Goal: Check status: Check status

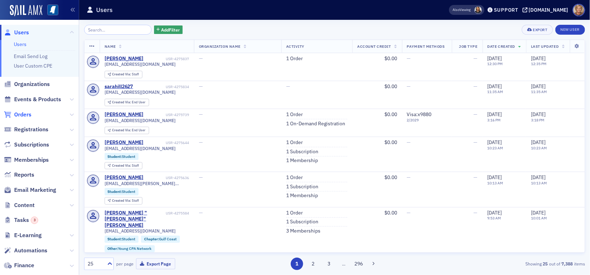
click at [21, 116] on span "Orders" at bounding box center [22, 115] width 17 height 8
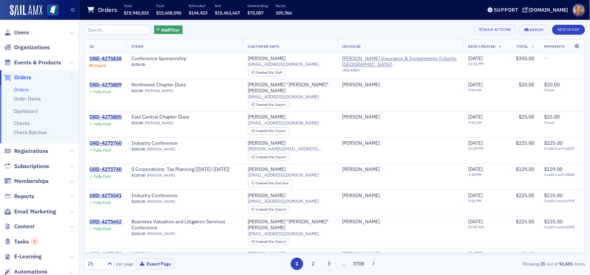
click at [98, 31] on input "search" at bounding box center [117, 30] width 67 height 10
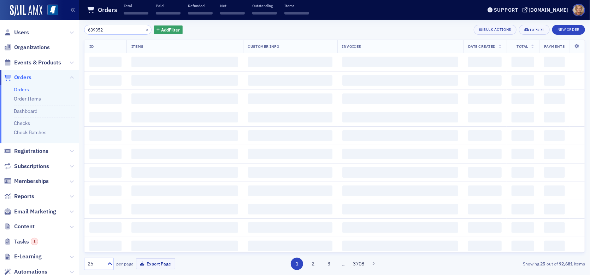
type input "639352"
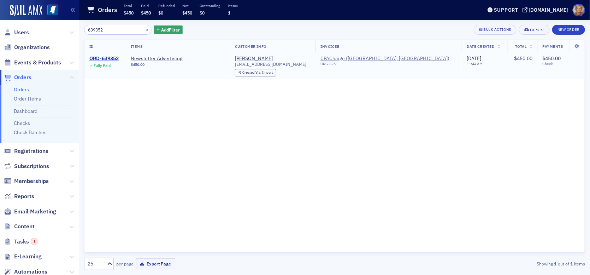
click at [115, 57] on div "ORD-639352" at bounding box center [103, 58] width 29 height 6
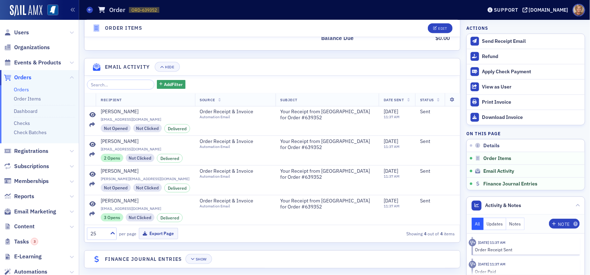
scroll to position [405, 0]
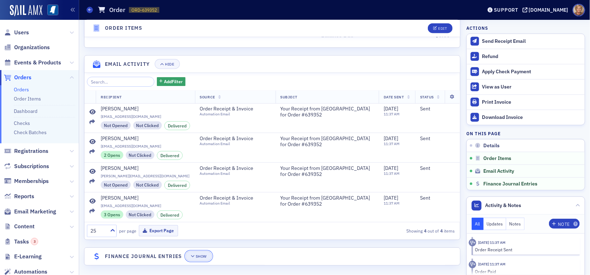
click at [194, 254] on icon "button" at bounding box center [193, 256] width 4 height 4
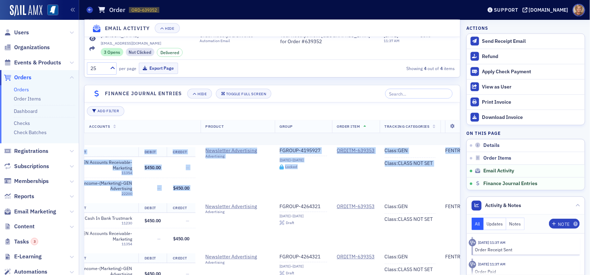
scroll to position [0, 183]
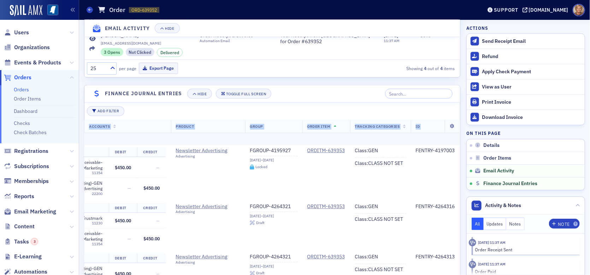
drag, startPoint x: 449, startPoint y: 138, endPoint x: 450, endPoint y: 168, distance: 29.7
click at [450, 168] on div "Type Effective Date Accounts Product Group Order Item Tracking Categories ID OR…" at bounding box center [272, 219] width 376 height 198
click at [304, 29] on header "Email Activity Hide" at bounding box center [272, 28] width 376 height 17
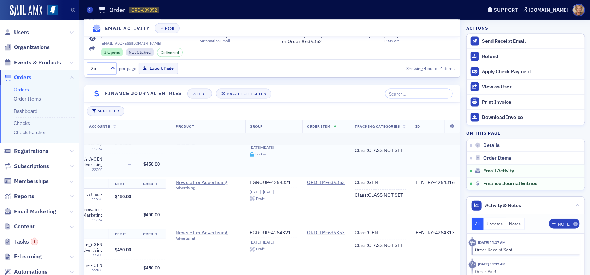
scroll to position [35, 183]
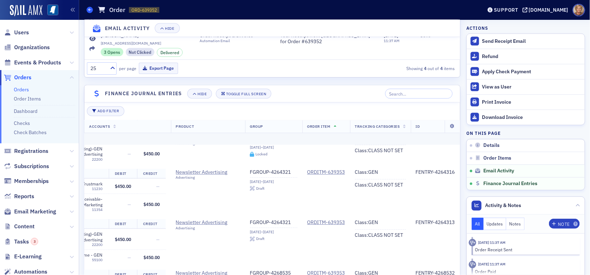
click at [88, 10] on span at bounding box center [90, 10] width 6 height 6
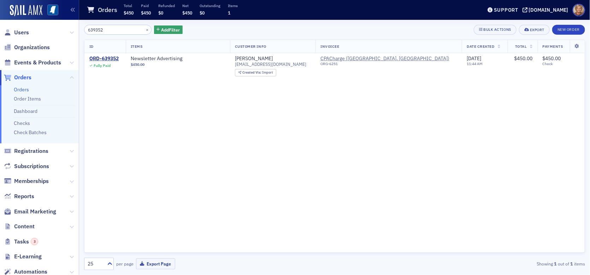
drag, startPoint x: 206, startPoint y: 249, endPoint x: 212, endPoint y: 249, distance: 6.4
click at [105, 58] on div "ORD-639352" at bounding box center [103, 58] width 29 height 6
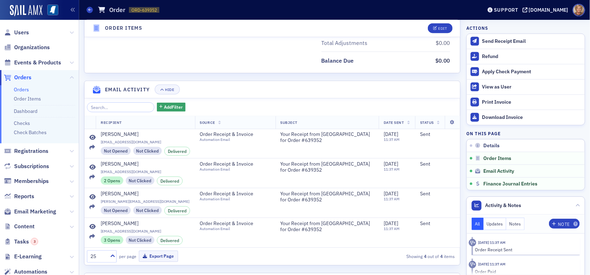
scroll to position [405, 0]
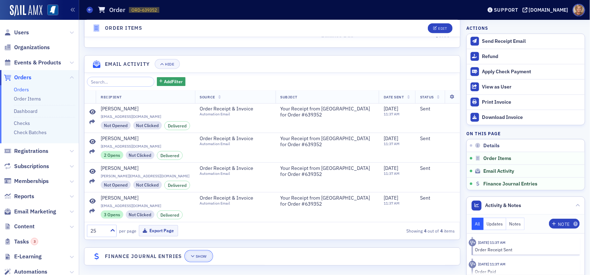
click at [197, 254] on div "Show" at bounding box center [201, 256] width 11 height 4
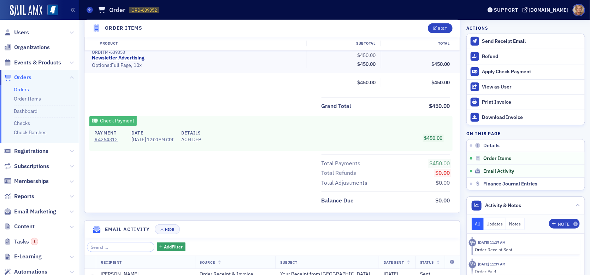
scroll to position [214, 0]
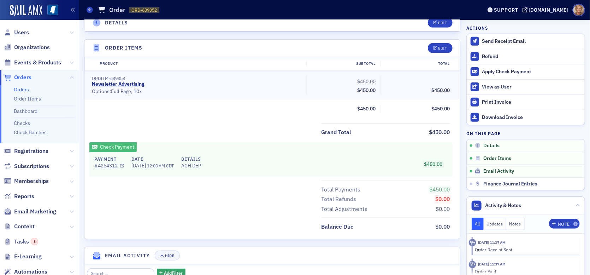
click at [110, 165] on link "# 4264312" at bounding box center [109, 165] width 30 height 7
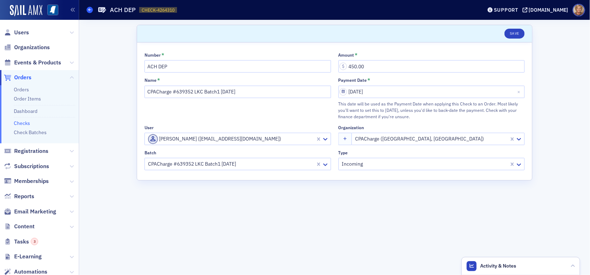
click at [89, 11] on icon at bounding box center [89, 9] width 3 height 3
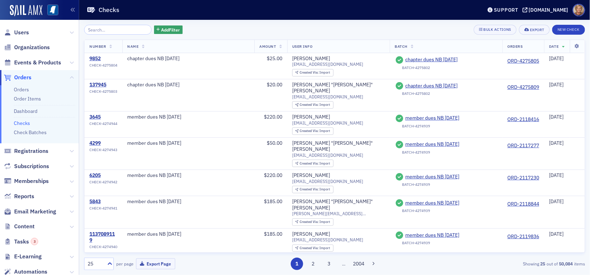
click at [28, 77] on span "Orders" at bounding box center [22, 78] width 17 height 8
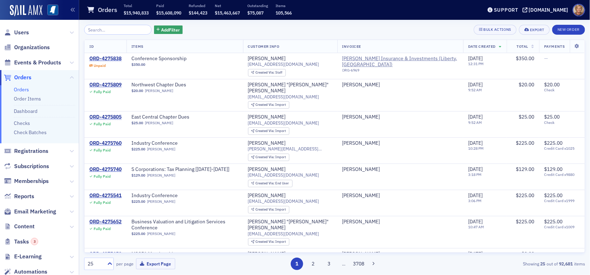
click at [110, 30] on input "search" at bounding box center [117, 30] width 67 height 10
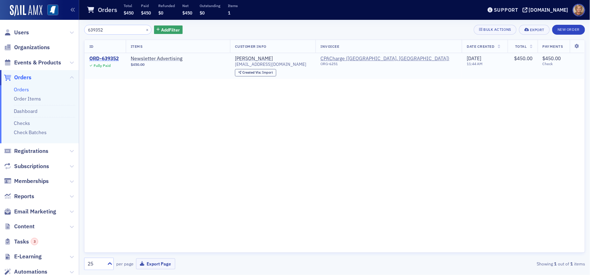
type input "639352"
click at [109, 58] on div "ORD-639352" at bounding box center [103, 58] width 29 height 6
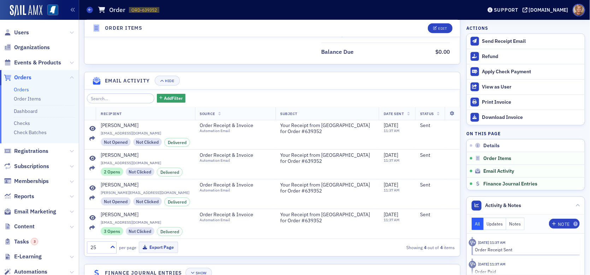
scroll to position [405, 0]
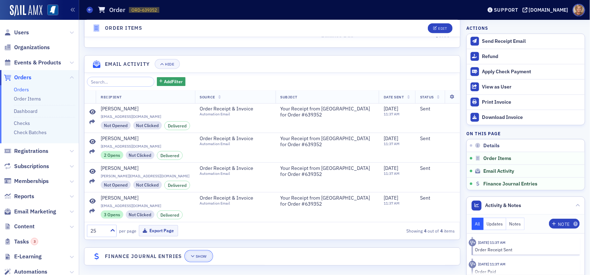
click at [198, 254] on div "Show" at bounding box center [201, 256] width 11 height 4
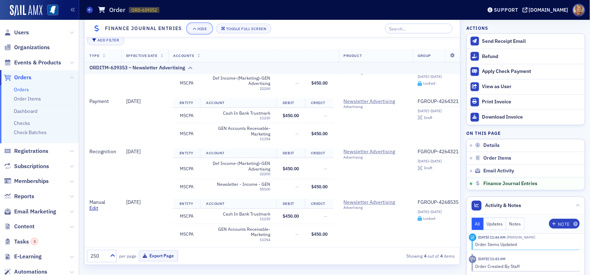
scroll to position [39, 0]
click at [24, 88] on link "Orders" at bounding box center [21, 89] width 15 height 6
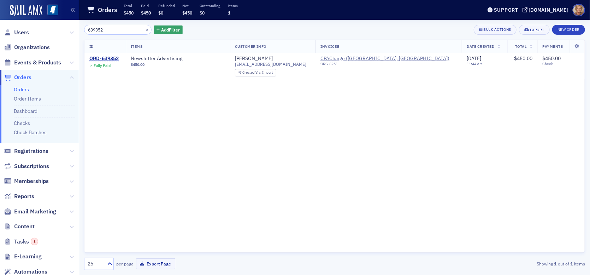
drag, startPoint x: 111, startPoint y: 28, endPoint x: 47, endPoint y: 25, distance: 64.0
click at [47, 25] on div "Users Organizations Events & Products Orders Orders Order Items Dashboard Check…" at bounding box center [295, 137] width 590 height 275
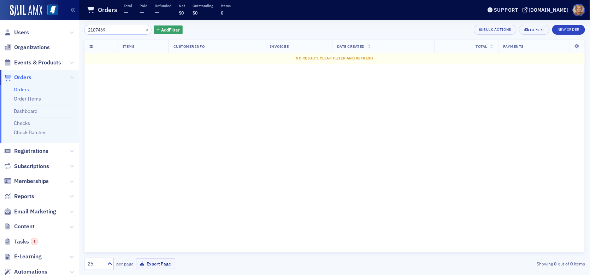
click at [100, 28] on input "2107469" at bounding box center [117, 30] width 67 height 10
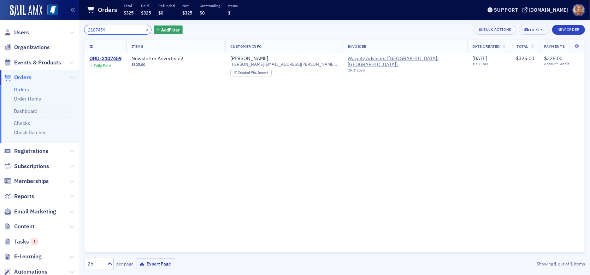
drag, startPoint x: 102, startPoint y: 27, endPoint x: 108, endPoint y: 27, distance: 6.4
click at [108, 27] on input "2107459" at bounding box center [117, 30] width 67 height 10
type input "2107461"
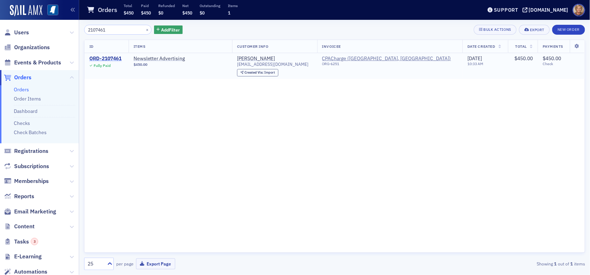
click at [97, 58] on div "ORD-2107461" at bounding box center [105, 58] width 32 height 6
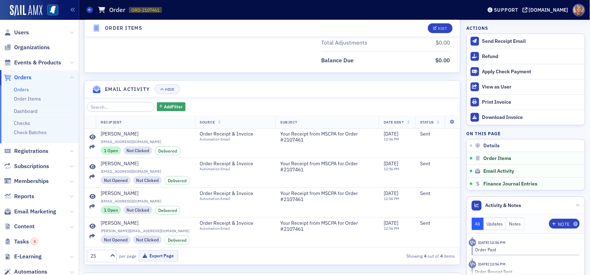
scroll to position [405, 0]
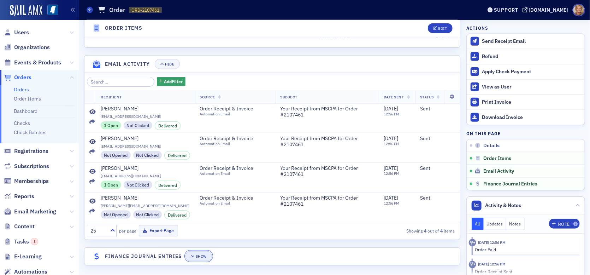
click at [187, 254] on button "Show" at bounding box center [199, 256] width 27 height 10
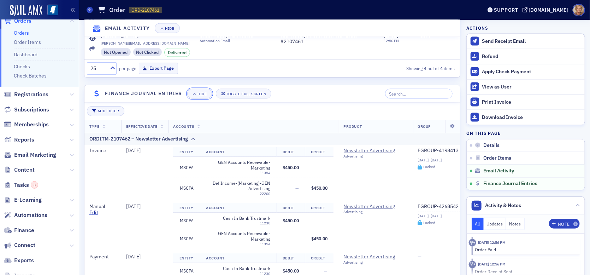
scroll to position [94, 0]
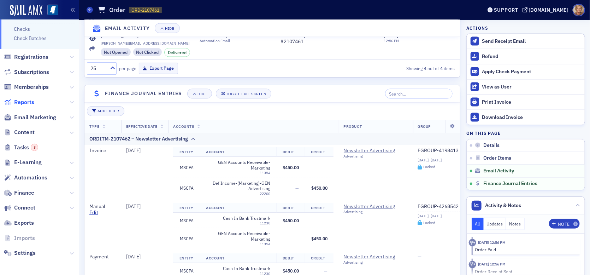
click at [33, 103] on span "Reports" at bounding box center [24, 102] width 20 height 8
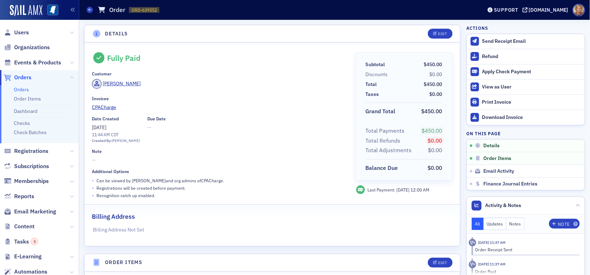
click at [28, 89] on link "Orders" at bounding box center [21, 89] width 15 height 6
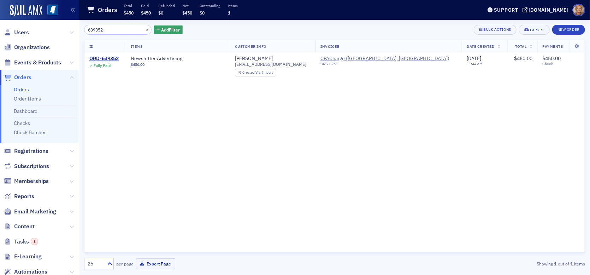
drag, startPoint x: 108, startPoint y: 30, endPoint x: 74, endPoint y: 22, distance: 35.5
click at [74, 22] on div "Users Organizations Events & Products Orders Orders Order Items Dashboard Check…" at bounding box center [295, 137] width 590 height 275
drag, startPoint x: 106, startPoint y: 31, endPoint x: 60, endPoint y: 28, distance: 46.4
click at [60, 30] on div "Users Organizations Events & Products Orders Orders Order Items Dashboard Check…" at bounding box center [295, 137] width 590 height 275
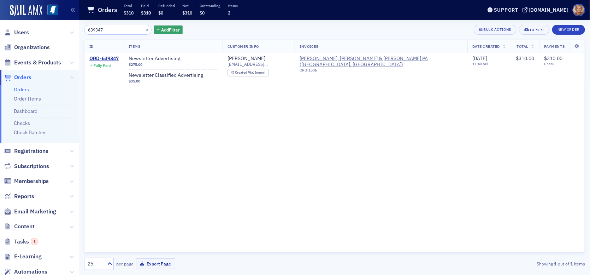
drag, startPoint x: 109, startPoint y: 29, endPoint x: 74, endPoint y: 30, distance: 34.6
click at [74, 30] on div "Users Organizations Events & Products Orders Orders Order Items Dashboard Check…" at bounding box center [295, 137] width 590 height 275
drag, startPoint x: 112, startPoint y: 26, endPoint x: 76, endPoint y: 28, distance: 35.7
click at [76, 28] on div "Users Organizations Events & Products Orders Orders Order Items Dashboard Check…" at bounding box center [295, 137] width 590 height 275
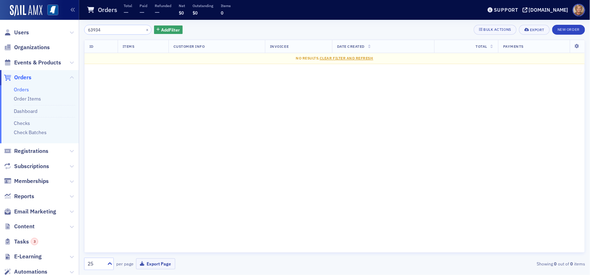
drag, startPoint x: 111, startPoint y: 30, endPoint x: 64, endPoint y: 27, distance: 46.8
click at [64, 27] on div "Users Organizations Events & Products Orders Orders Order Items Dashboard Check…" at bounding box center [295, 137] width 590 height 275
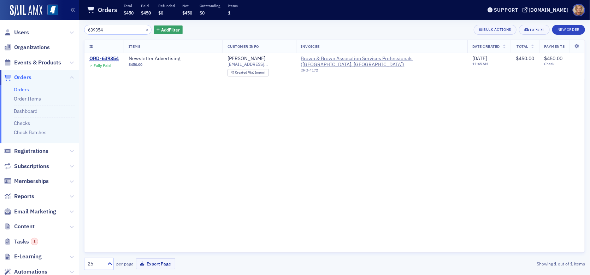
drag, startPoint x: 106, startPoint y: 27, endPoint x: 57, endPoint y: 29, distance: 49.9
click at [57, 29] on div "Users Organizations Events & Products Orders Orders Order Items Dashboard Check…" at bounding box center [295, 137] width 590 height 275
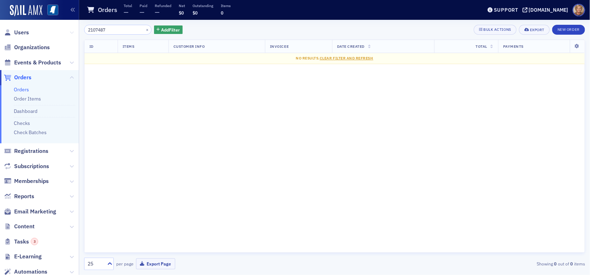
drag, startPoint x: 109, startPoint y: 30, endPoint x: 66, endPoint y: 31, distance: 42.8
click at [66, 31] on div "Users Organizations Events & Products Orders Orders Order Items Dashboard Check…" at bounding box center [295, 137] width 590 height 275
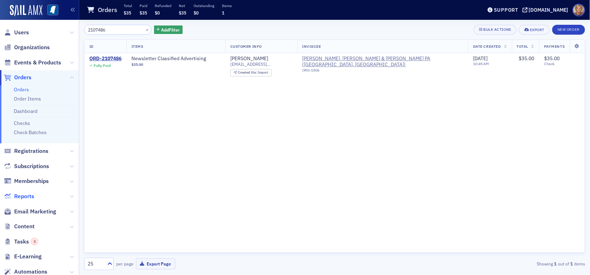
type input "2107486"
click at [28, 193] on span "Reports" at bounding box center [24, 196] width 20 height 8
